Goal: Check status: Check status

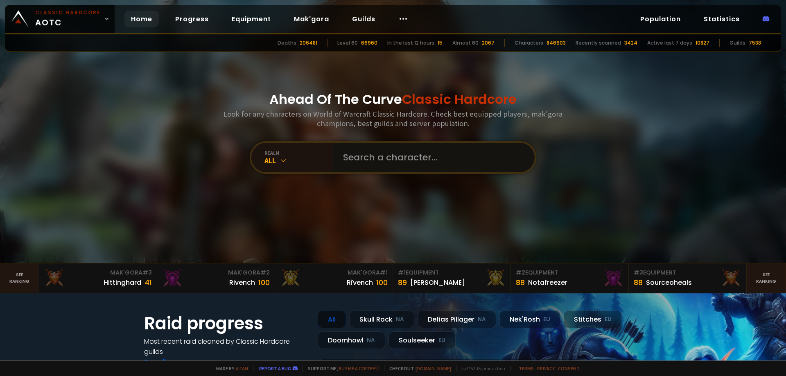
click at [383, 162] on input "text" at bounding box center [431, 157] width 187 height 29
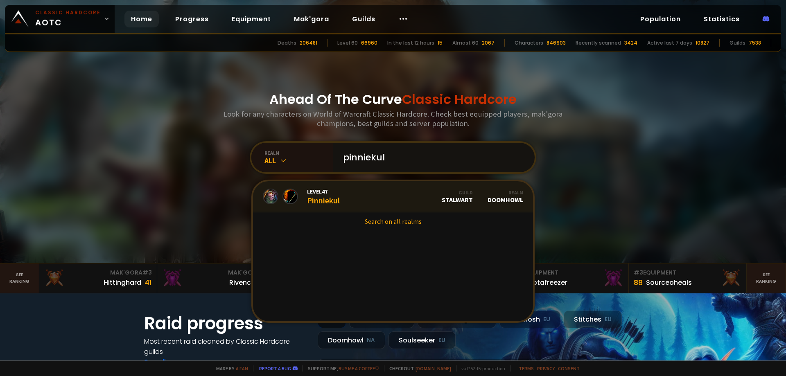
type input "pinniekul"
click at [345, 192] on link "Level 47 Pinniekul Guild Stalwart Realm Doomhowl" at bounding box center [393, 196] width 280 height 31
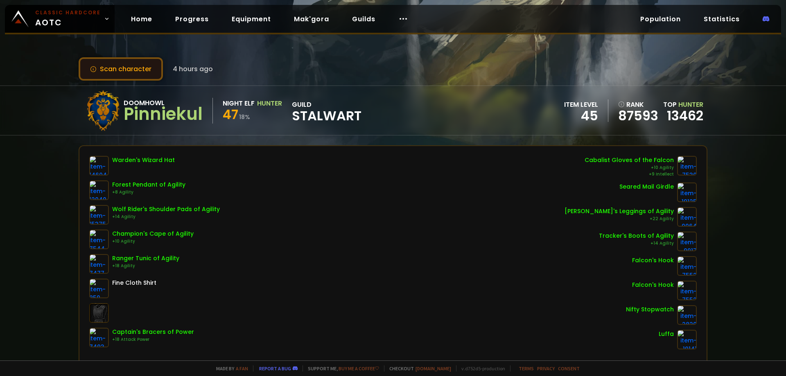
click at [131, 76] on button "Scan character" at bounding box center [121, 68] width 84 height 23
